Goal: Information Seeking & Learning: Learn about a topic

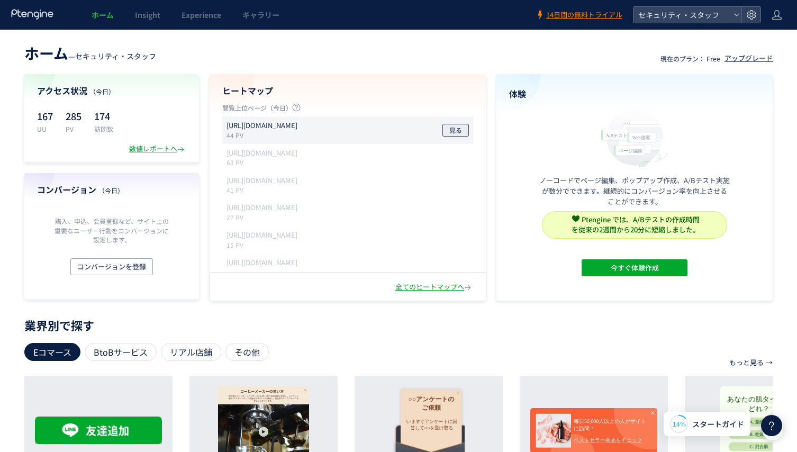
click at [458, 131] on span "見る" at bounding box center [455, 130] width 13 height 13
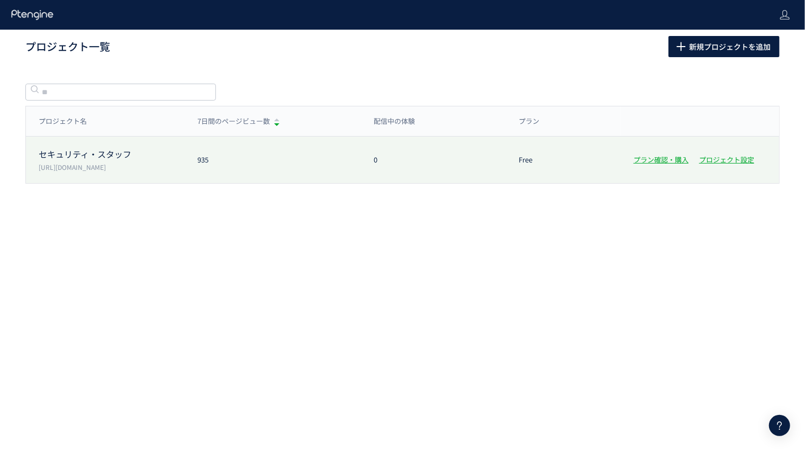
click at [102, 149] on p "セキュリティ・スタッフ" at bounding box center [112, 154] width 146 height 12
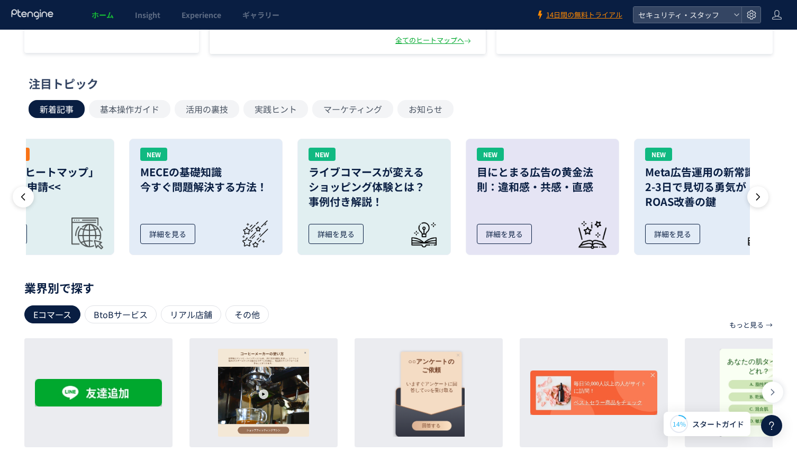
scroll to position [249, 0]
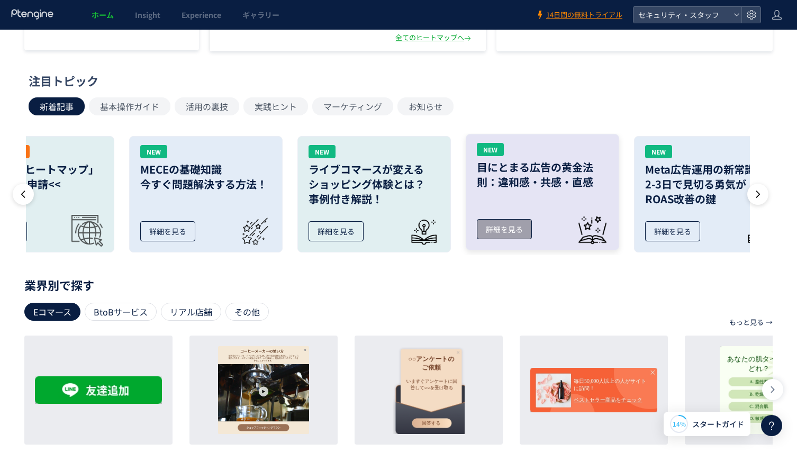
click at [507, 239] on link "NEW 目にとまる広告の黄金法則：違和感・共感・直感 詳細を見る" at bounding box center [542, 192] width 153 height 116
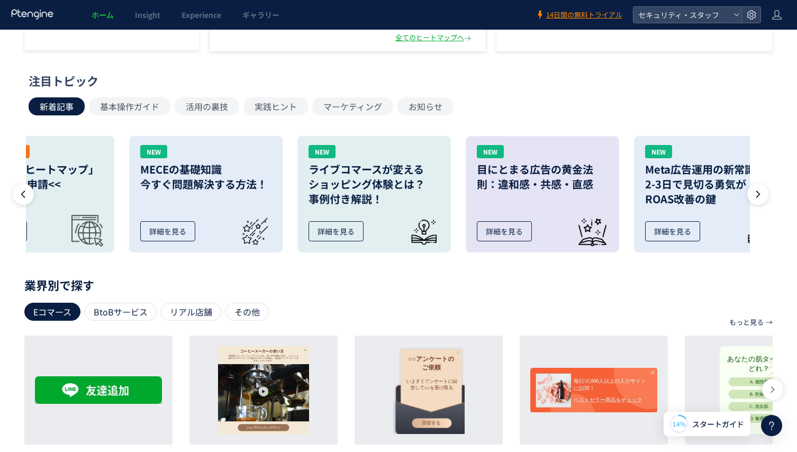
scroll to position [269, 0]
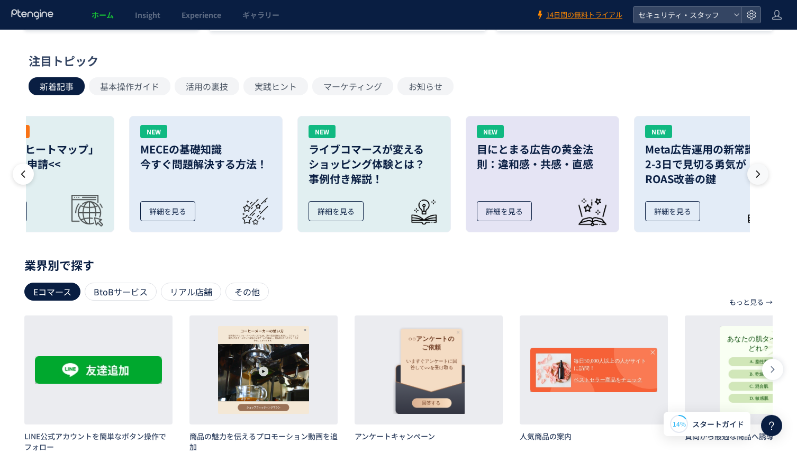
click at [758, 171] on icon at bounding box center [758, 174] width 11 height 11
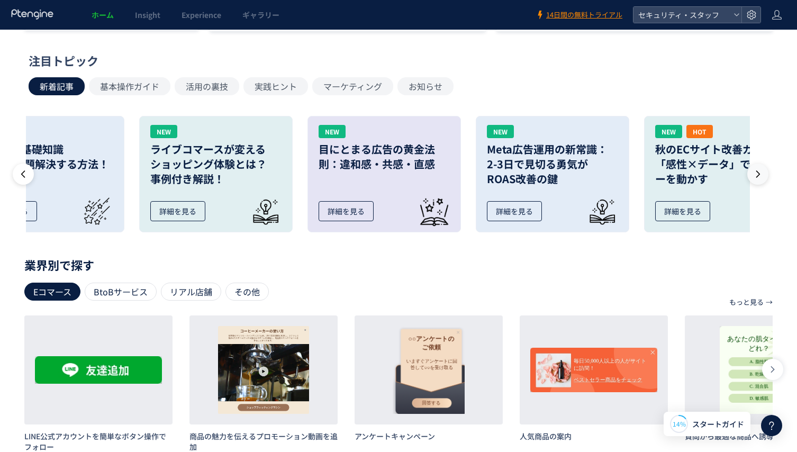
scroll to position [0, 236]
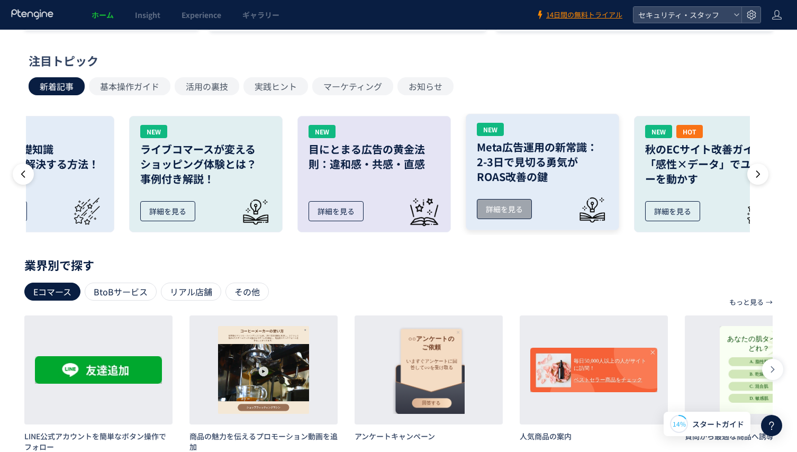
click at [540, 221] on link "NEW Meta広告運用の新常識： 2-3日で見切る勇気が ROAS改善の鍵 詳細を見る" at bounding box center [542, 172] width 153 height 116
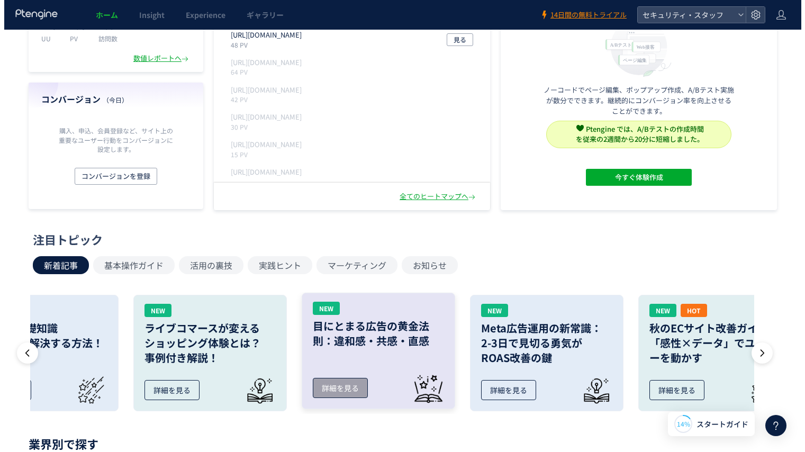
scroll to position [0, 0]
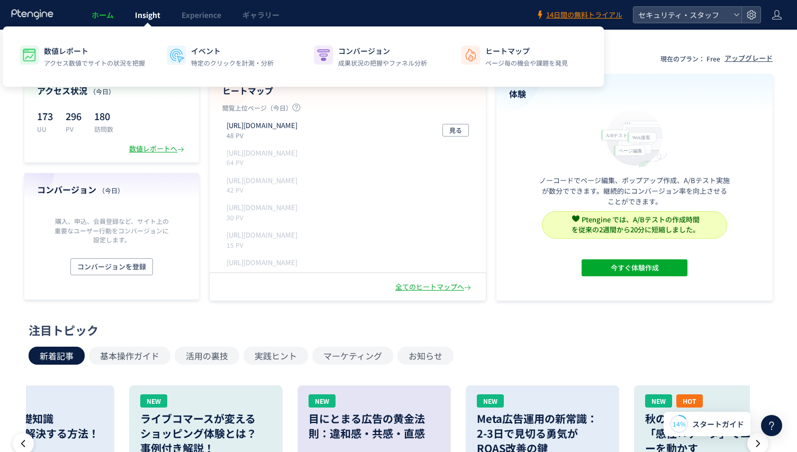
click at [155, 16] on span "Insight" at bounding box center [147, 15] width 25 height 11
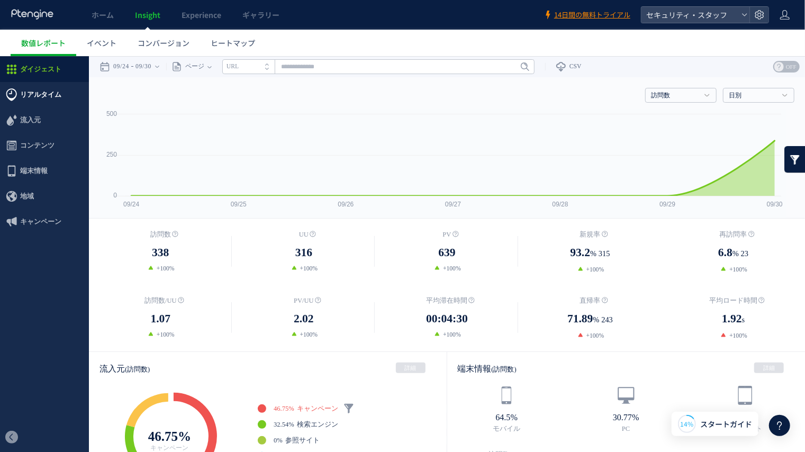
click at [56, 89] on span "リアルタイム" at bounding box center [40, 94] width 41 height 25
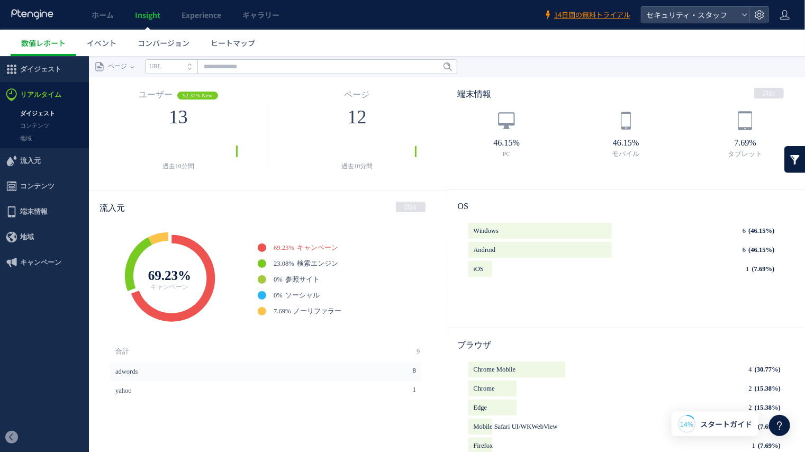
click at [53, 162] on span "流入元" at bounding box center [44, 160] width 89 height 25
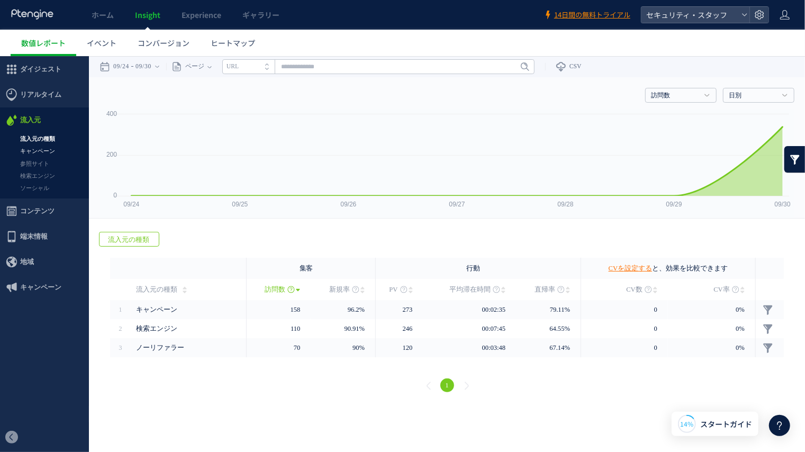
click at [50, 153] on link "キャンペーン" at bounding box center [44, 150] width 89 height 12
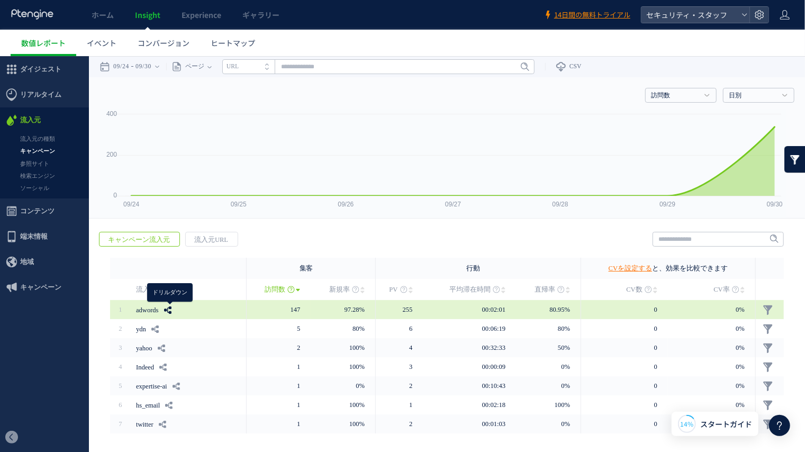
click at [171, 308] on icon at bounding box center [167, 309] width 7 height 7
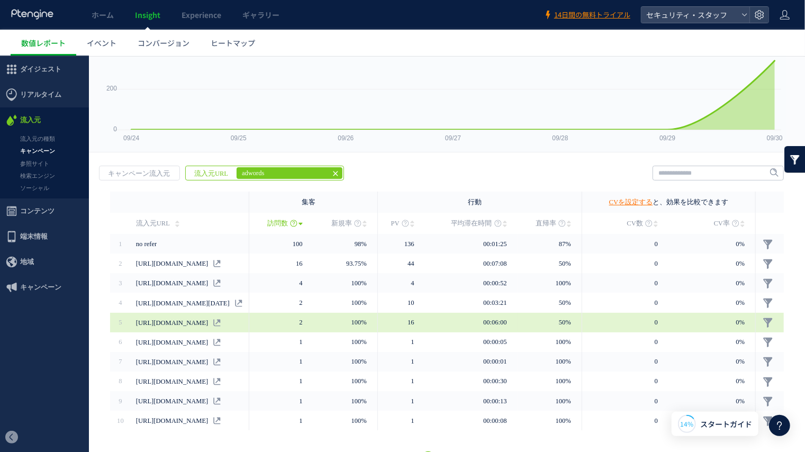
scroll to position [86, 0]
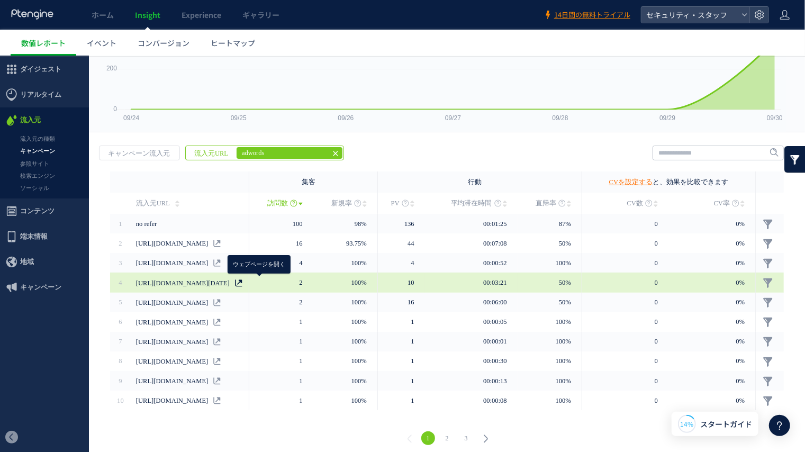
click at [242, 279] on use at bounding box center [238, 282] width 7 height 7
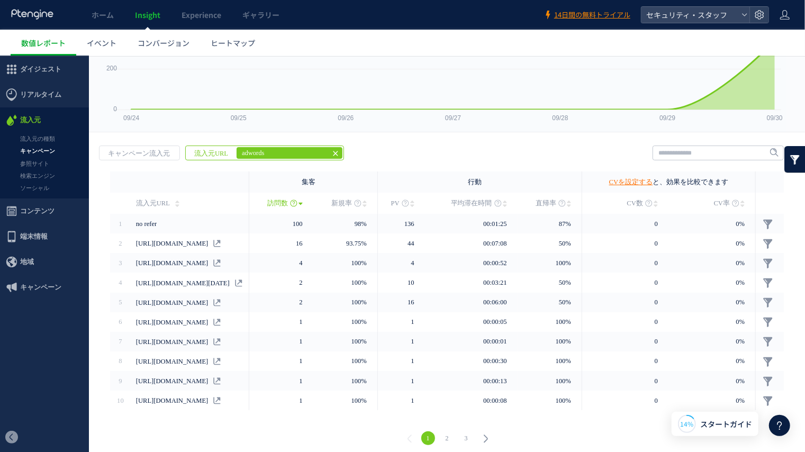
click at [41, 156] on link "キャンペーン" at bounding box center [44, 150] width 89 height 12
click at [40, 159] on link "参照サイト" at bounding box center [44, 163] width 89 height 12
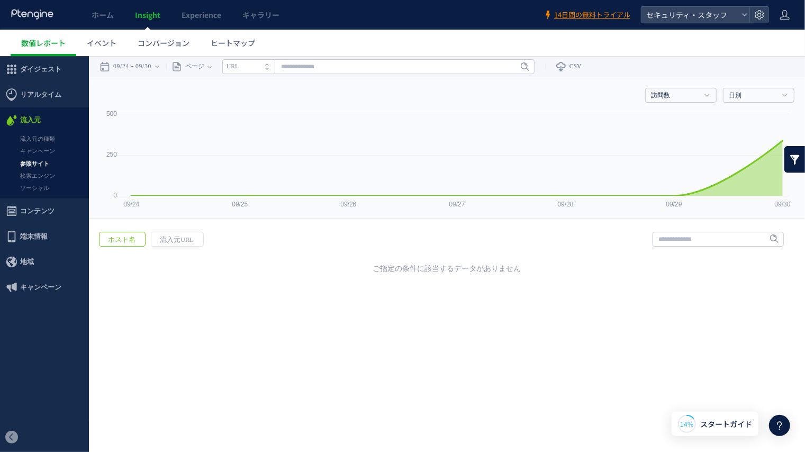
click at [168, 252] on div "戻る ホスト名 流入元URL ヒートマップを計測させるには、解析コードを実装してください。 実装 URL" at bounding box center [447, 250] width 716 height 58
click at [166, 239] on span "流入元URL" at bounding box center [176, 239] width 51 height 15
click at [65, 174] on link "検索エンジン" at bounding box center [44, 175] width 89 height 12
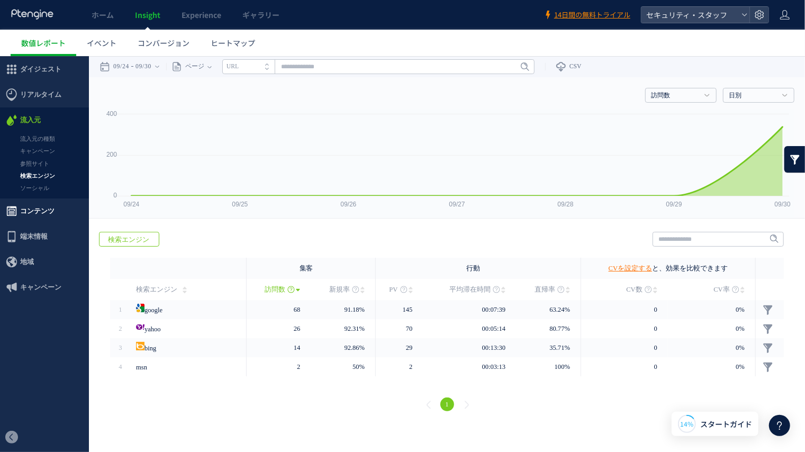
click at [36, 207] on span "コンテンツ" at bounding box center [37, 210] width 34 height 25
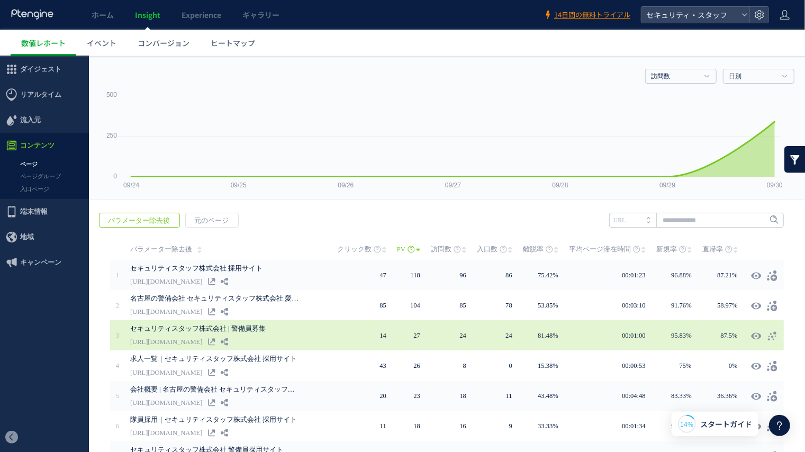
scroll to position [21, 0]
click at [751, 330] on use at bounding box center [756, 334] width 10 height 8
type input "**********"
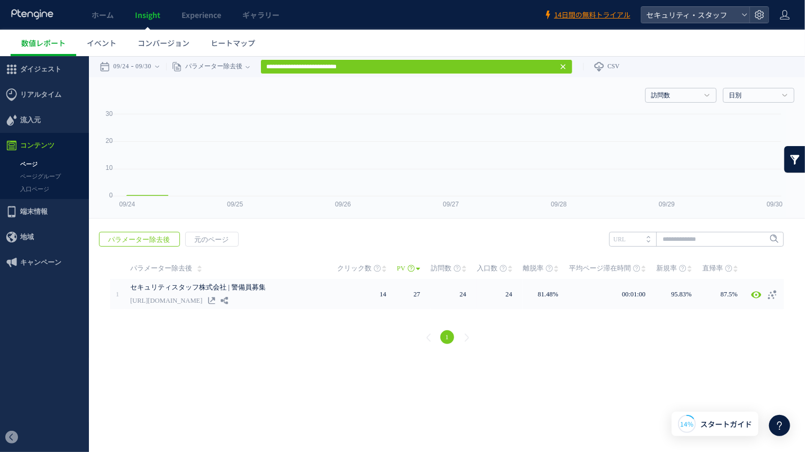
scroll to position [0, 0]
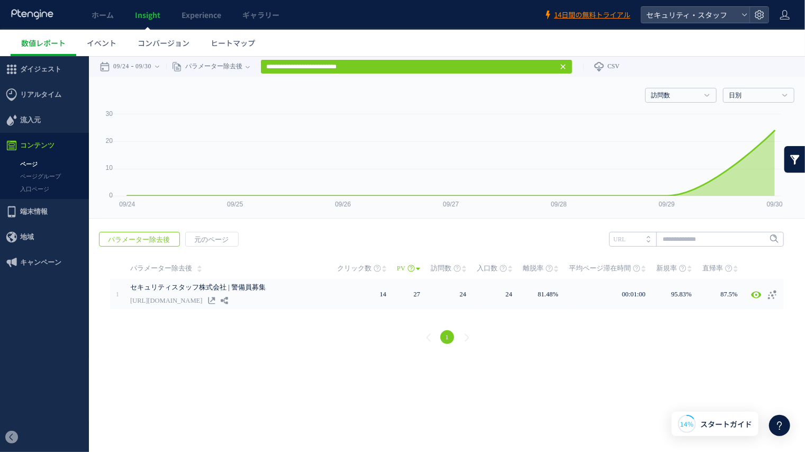
click at [486, 314] on div "戻る パラメーター除去後 元のページ ヒートマップを計測させるには、解析コードを実装してください。 実装 URL" at bounding box center [447, 289] width 716 height 137
click at [220, 277] on td "パラメーター除去後" at bounding box center [231, 267] width 212 height 21
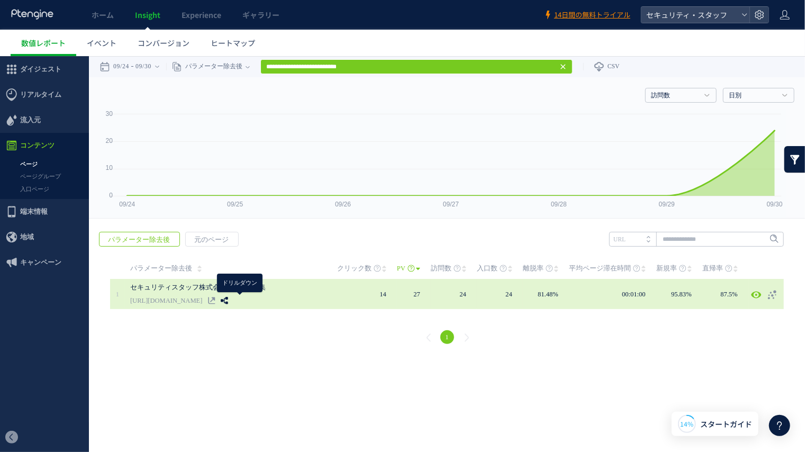
click at [228, 297] on use at bounding box center [224, 299] width 7 height 7
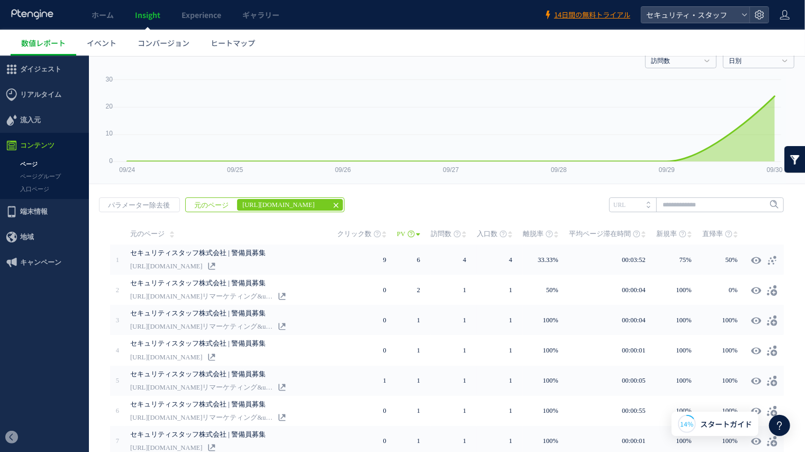
scroll to position [174, 0]
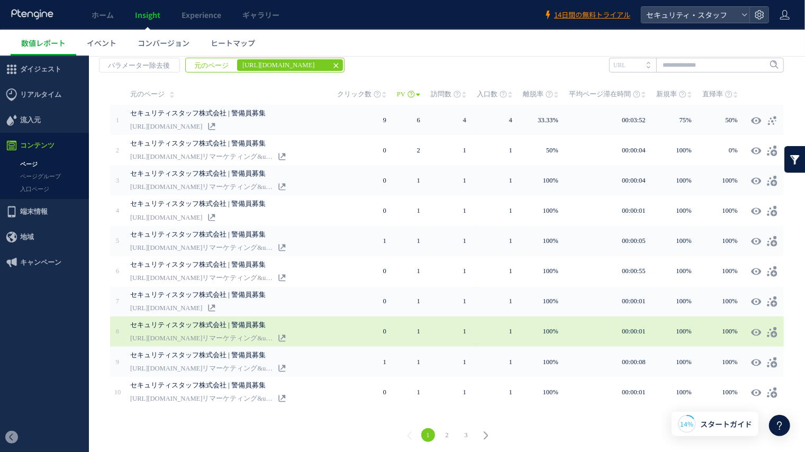
click at [583, 332] on td "00:00:01" at bounding box center [612, 331] width 87 height 30
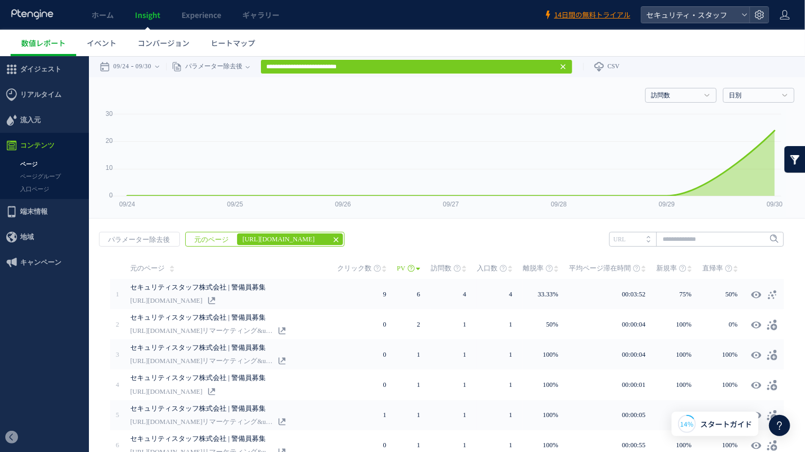
click at [45, 195] on ul "ページ ページグループ 入口ページ" at bounding box center [44, 178] width 89 height 41
click at [44, 195] on ul "ページ ページグループ 入口ページ" at bounding box center [44, 178] width 89 height 41
click at [41, 186] on link "入口ページ" at bounding box center [44, 189] width 89 height 12
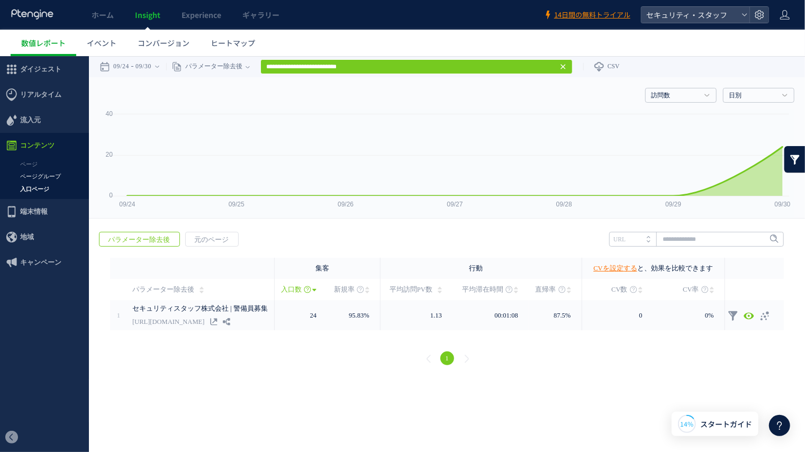
click at [38, 178] on link "ページグループ" at bounding box center [44, 176] width 89 height 12
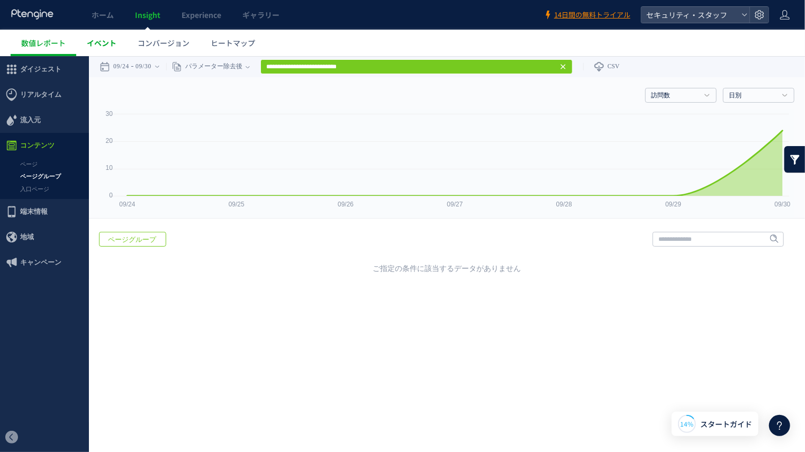
click at [97, 49] on link "イベント" at bounding box center [101, 43] width 51 height 26
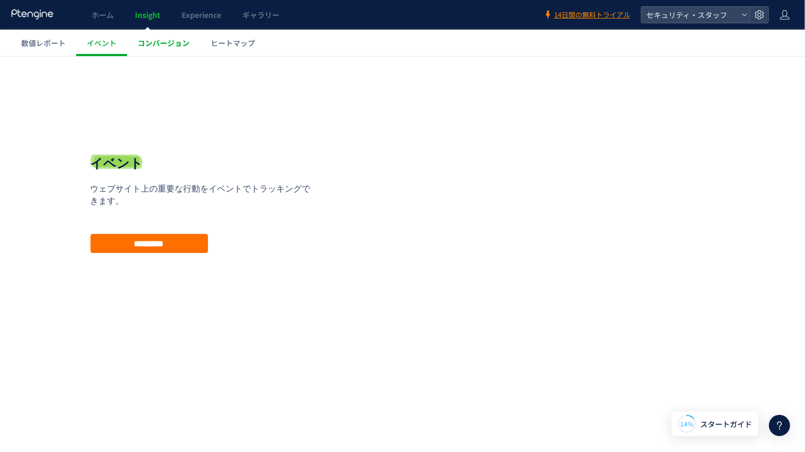
click at [160, 50] on link "コンバージョン" at bounding box center [163, 43] width 73 height 26
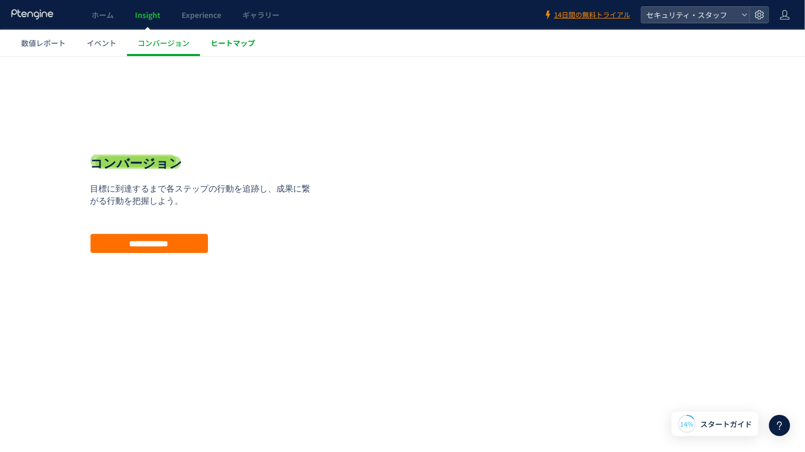
click at [218, 41] on span "ヒートマップ" at bounding box center [233, 43] width 44 height 11
